Goal: Find specific page/section: Find specific page/section

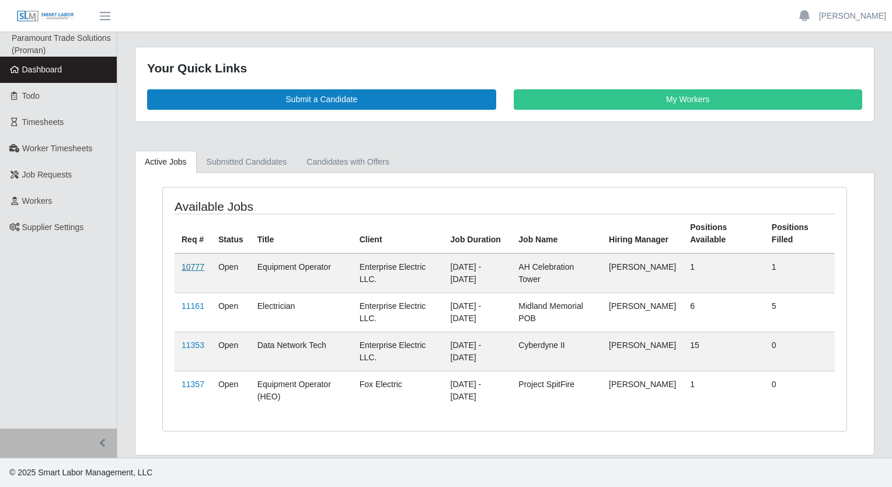
click at [191, 265] on link "10777" at bounding box center [192, 266] width 23 height 9
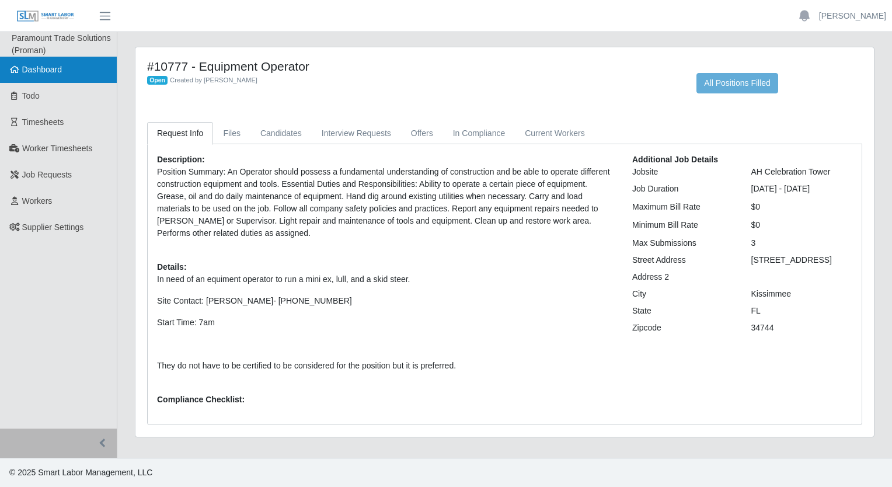
click at [49, 71] on span "Dashboard" at bounding box center [42, 69] width 40 height 9
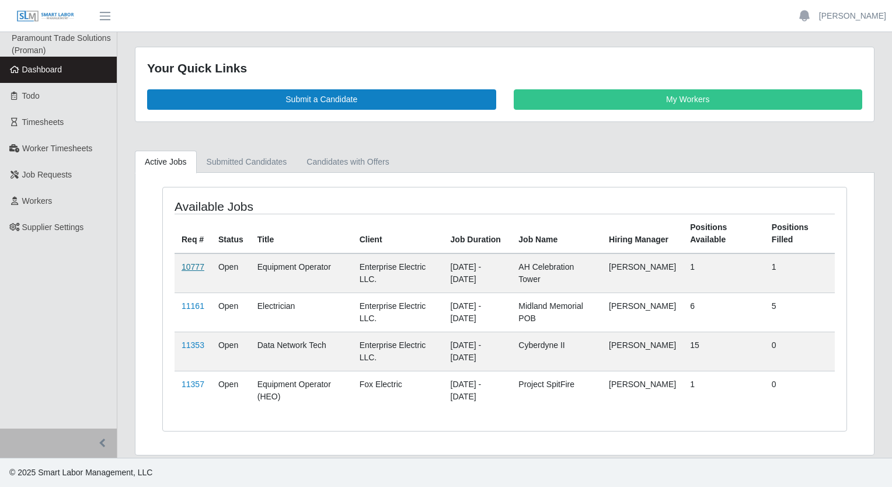
click at [193, 264] on link "10777" at bounding box center [192, 266] width 23 height 9
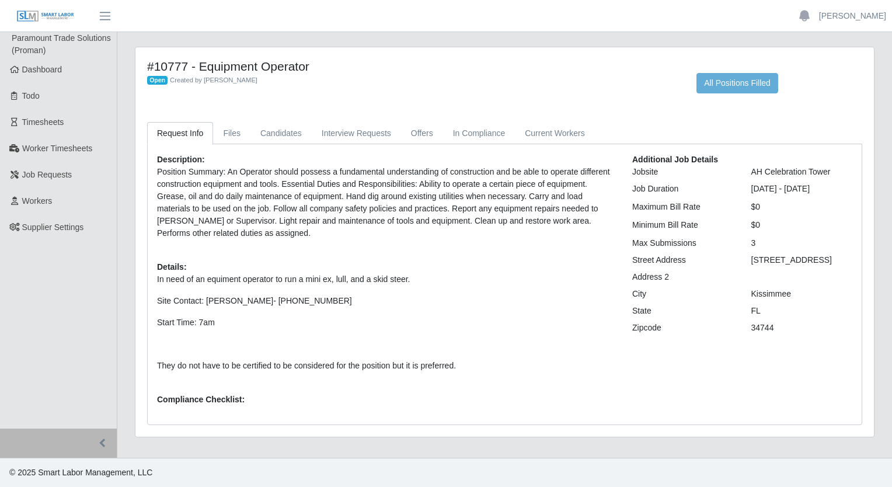
click at [778, 174] on div "AH Celebration Tower" at bounding box center [801, 172] width 119 height 12
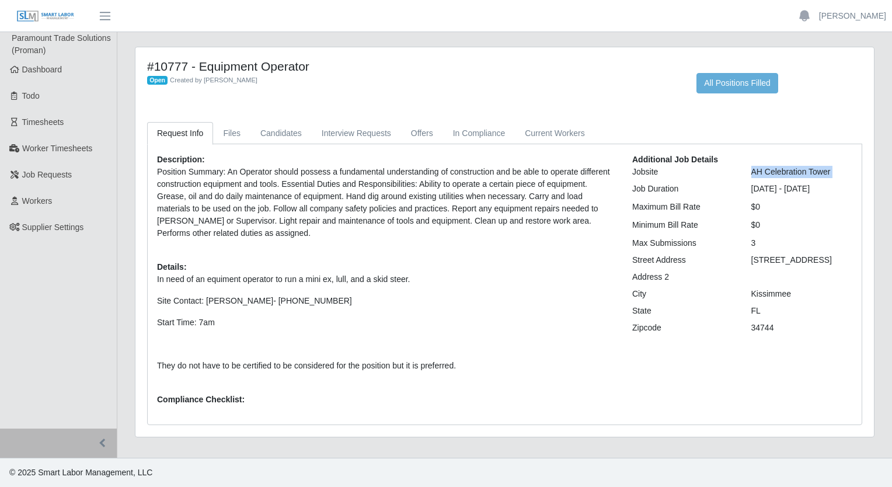
copy div "AH Celebration Tower"
click at [403, 229] on p "Position Summary: An Operator should possess a fundamental understanding of con…" at bounding box center [385, 203] width 457 height 74
